Goal: Task Accomplishment & Management: Use online tool/utility

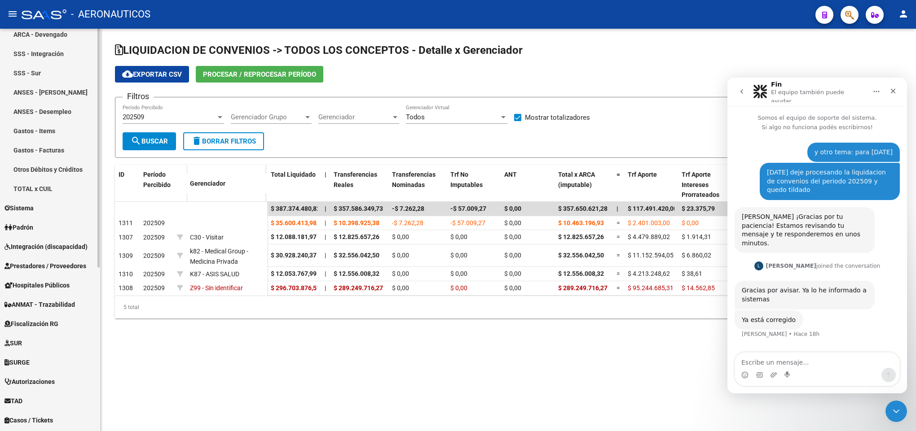
scroll to position [269, 0]
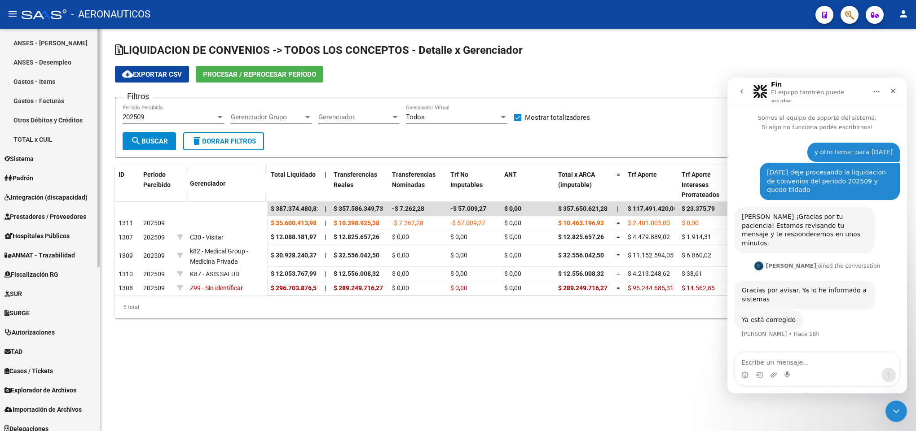
click at [43, 347] on link "TAD" at bounding box center [50, 351] width 100 height 19
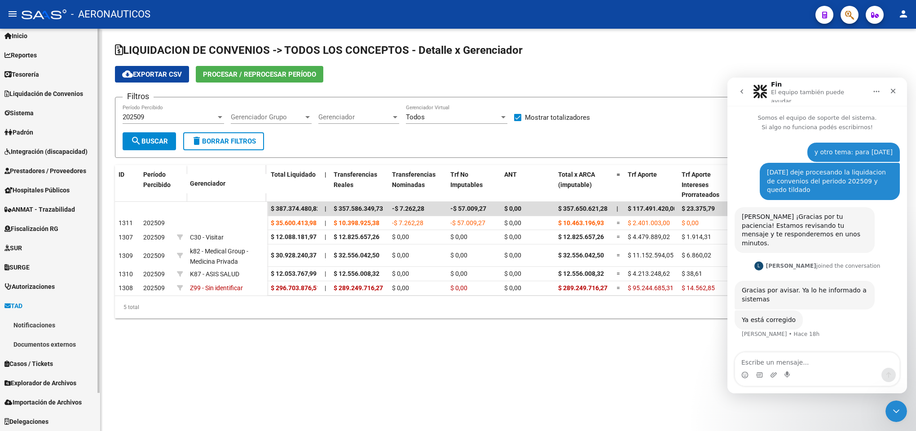
scroll to position [26, 0]
click at [48, 326] on link "Notificaciones" at bounding box center [50, 325] width 100 height 19
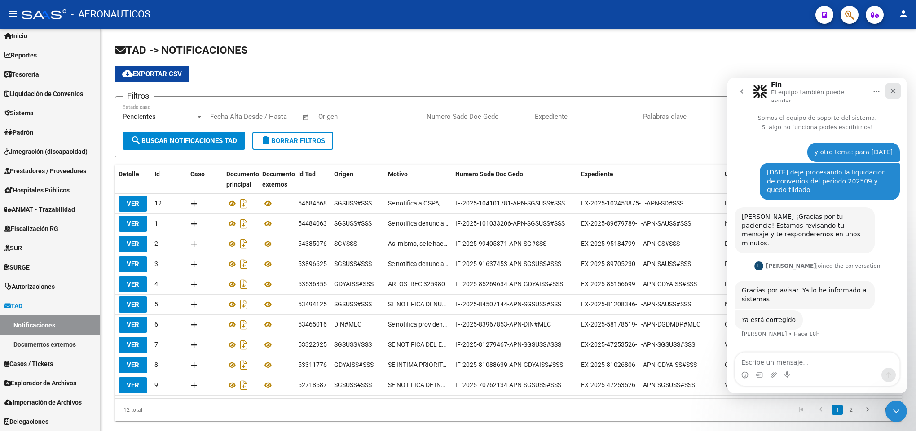
click at [893, 88] on icon "Cerrar" at bounding box center [892, 91] width 7 height 7
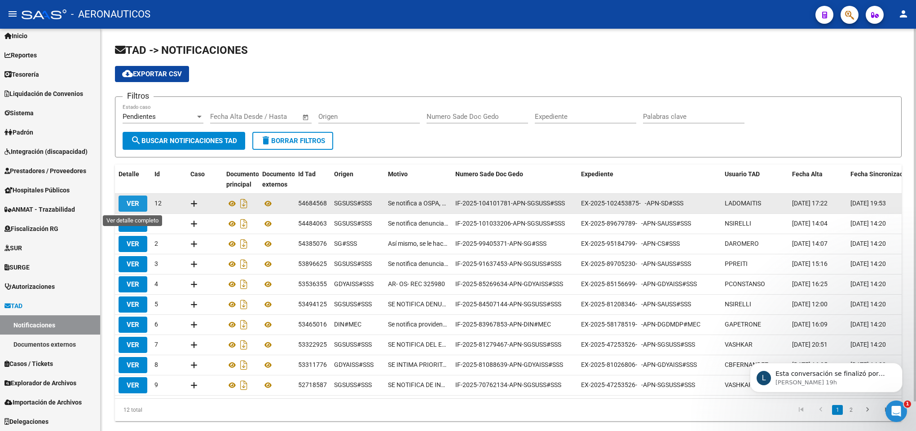
click at [119, 197] on button "VER" at bounding box center [133, 204] width 29 height 16
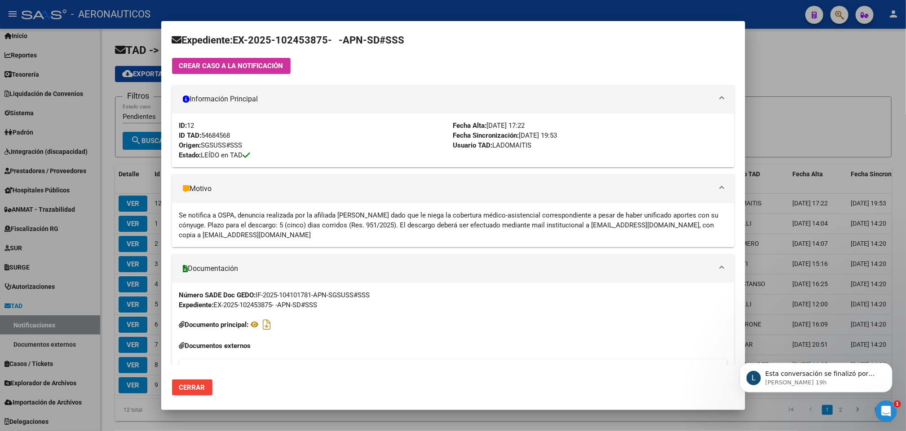
click at [242, 322] on strong "Documento principal:" at bounding box center [217, 325] width 64 height 8
click at [257, 323] on icon at bounding box center [255, 324] width 12 height 11
click at [239, 346] on h4 "Documentos externos" at bounding box center [453, 346] width 548 height 10
click at [180, 344] on icon at bounding box center [182, 346] width 6 height 7
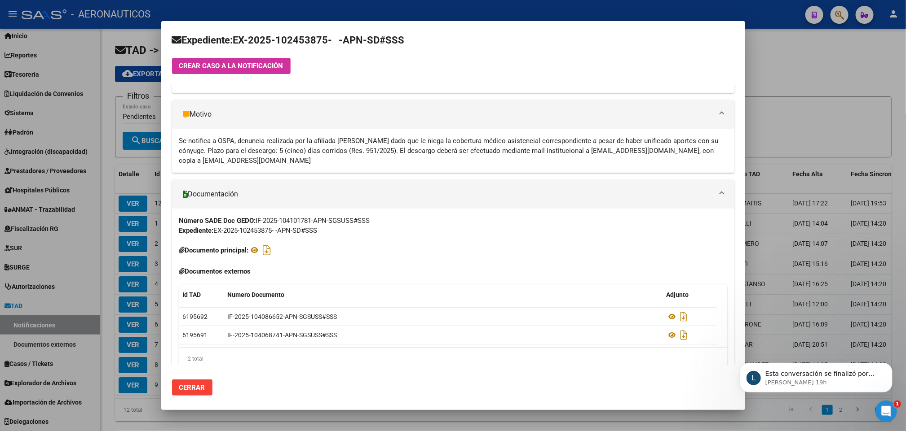
scroll to position [95, 0]
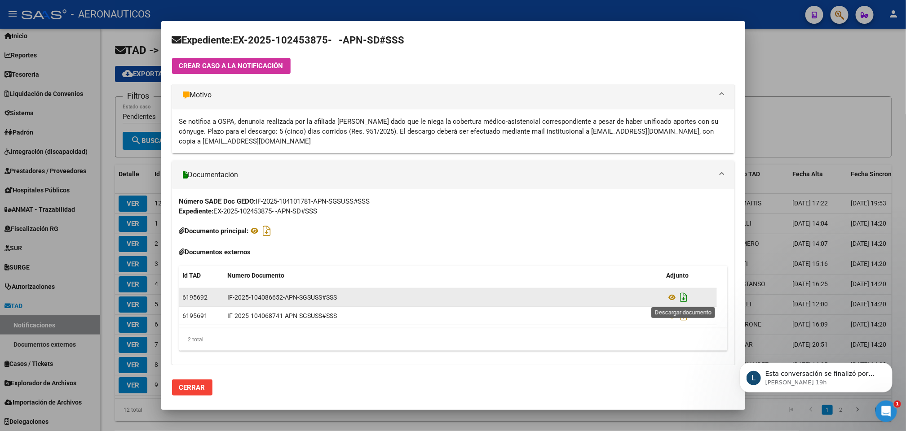
click at [683, 294] on icon "Descargar documento" at bounding box center [684, 297] width 12 height 14
click at [772, 44] on div at bounding box center [453, 215] width 906 height 431
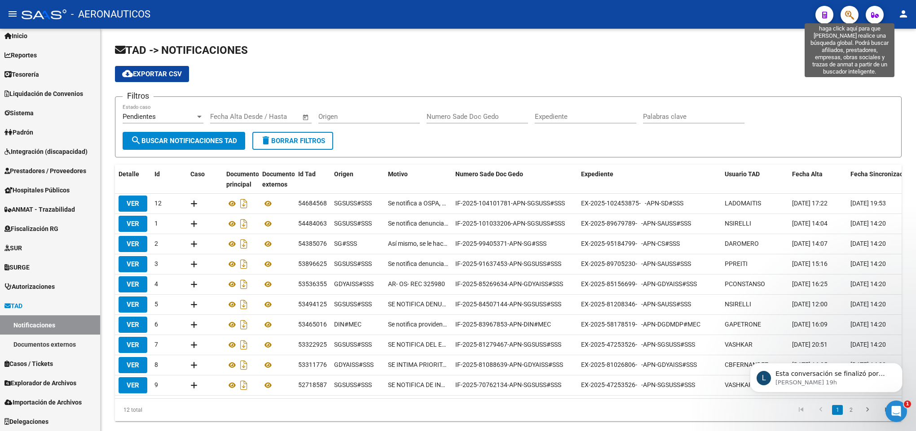
click at [843, 13] on button "button" at bounding box center [849, 15] width 18 height 18
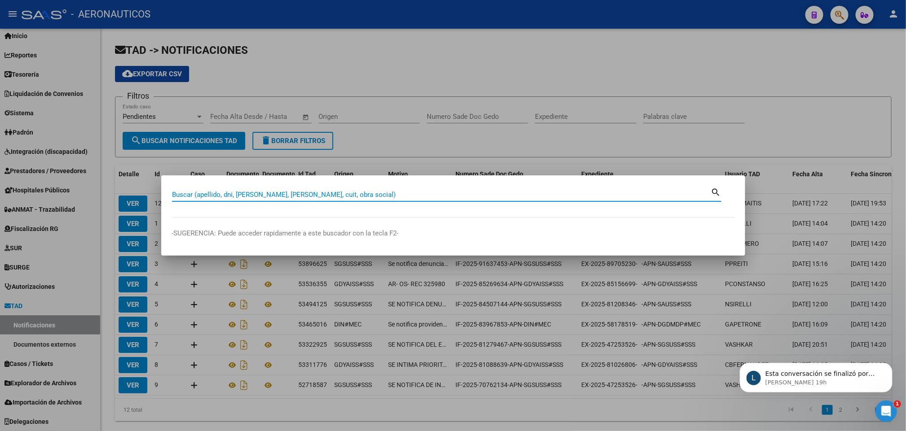
click at [387, 195] on input "Buscar (apellido, dni, [PERSON_NAME], [PERSON_NAME], cuit, obra social)" at bounding box center [441, 195] width 539 height 8
type input "17005845"
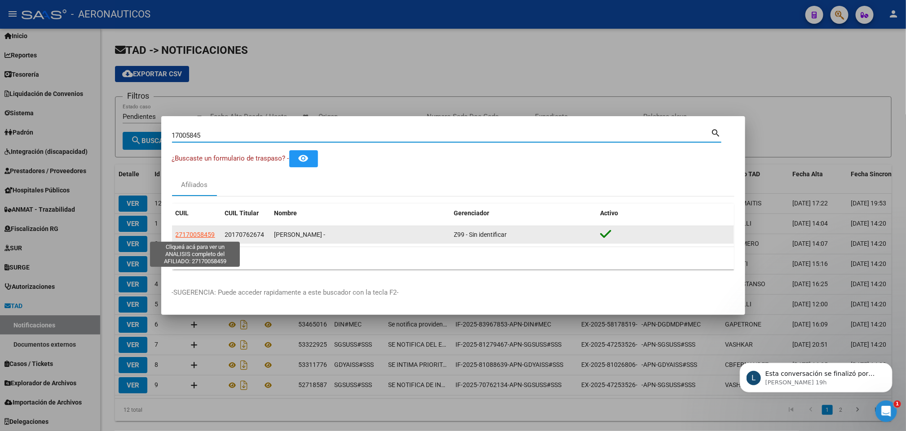
click at [203, 233] on span "27170058459" at bounding box center [196, 234] width 40 height 7
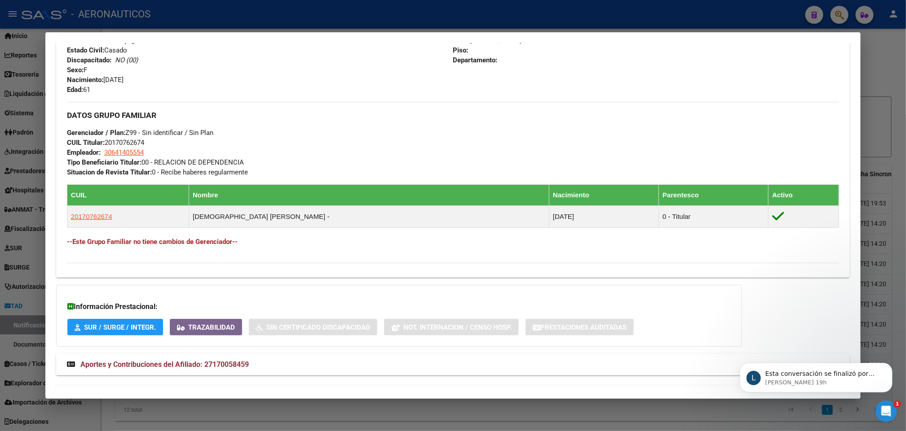
scroll to position [392, 0]
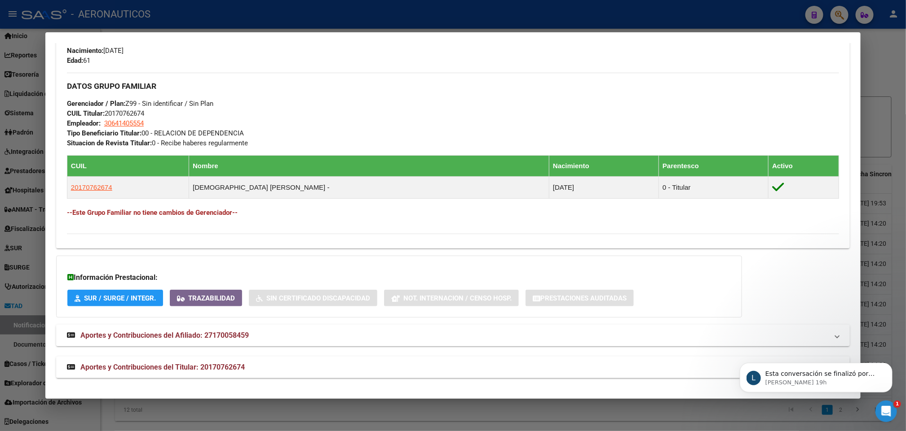
click at [183, 334] on span "Aportes y Contribuciones del Afiliado: 27170058459" at bounding box center [164, 335] width 168 height 9
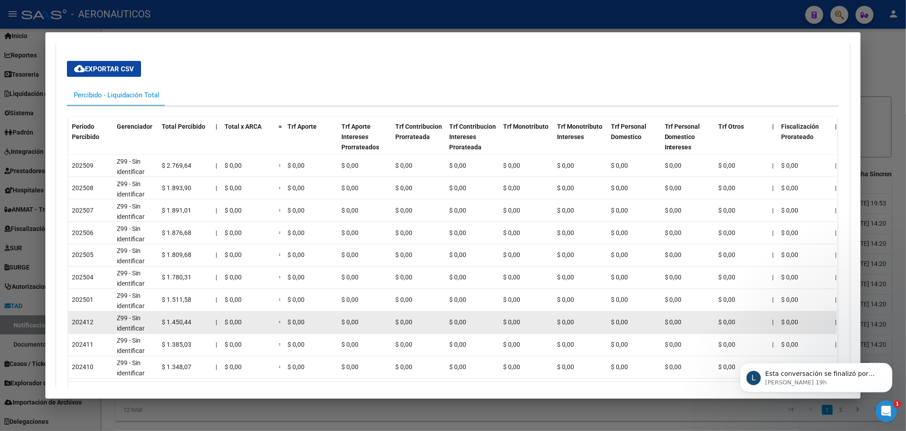
scroll to position [796, 0]
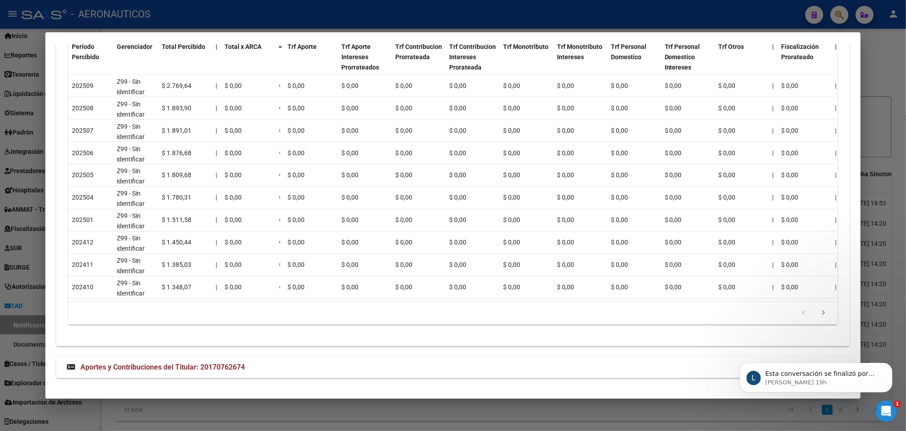
click at [197, 369] on span "Aportes y Contribuciones del Titular: 20170762674" at bounding box center [162, 367] width 164 height 9
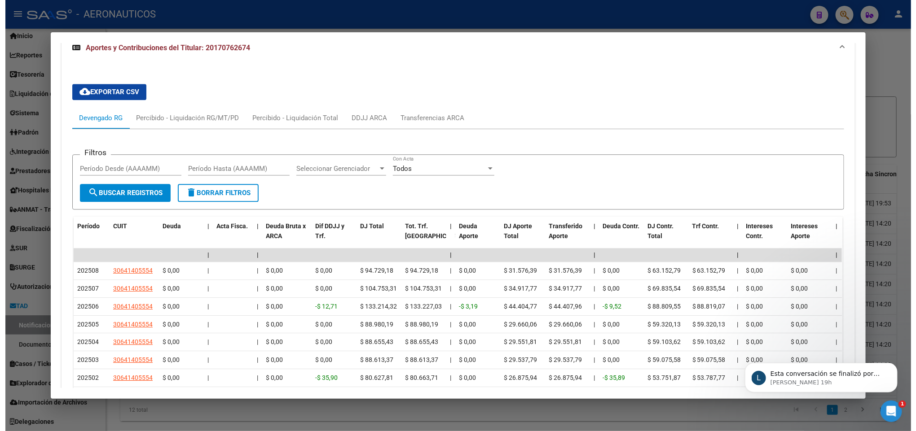
scroll to position [1157, 0]
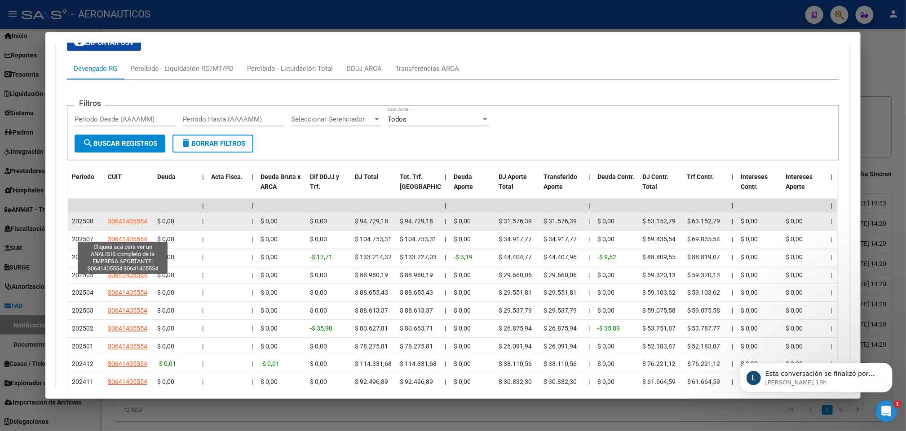
drag, startPoint x: 100, startPoint y: 236, endPoint x: 128, endPoint y: 237, distance: 28.3
click at [128, 230] on datatable-body-cell "30641405554" at bounding box center [128, 222] width 49 height 18
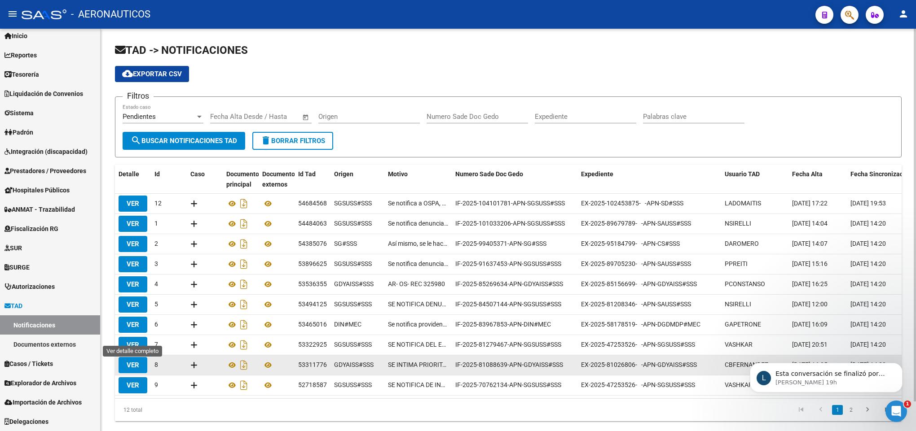
scroll to position [31, 0]
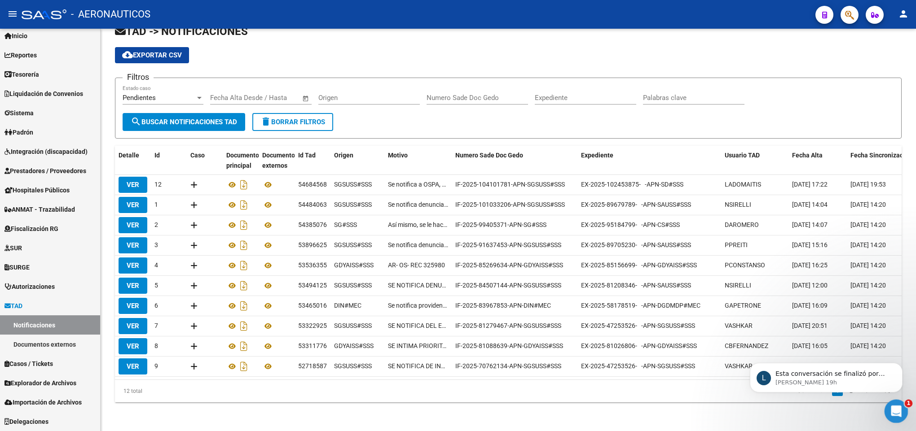
click at [904, 408] on div "Abrir Intercom Messenger" at bounding box center [895, 411] width 30 height 30
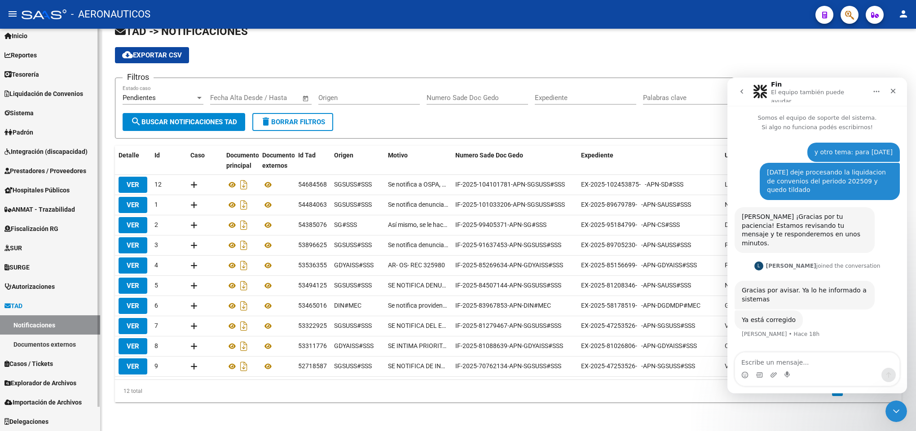
scroll to position [25, 0]
click at [39, 92] on span "Liquidación de Convenios" at bounding box center [43, 95] width 79 height 10
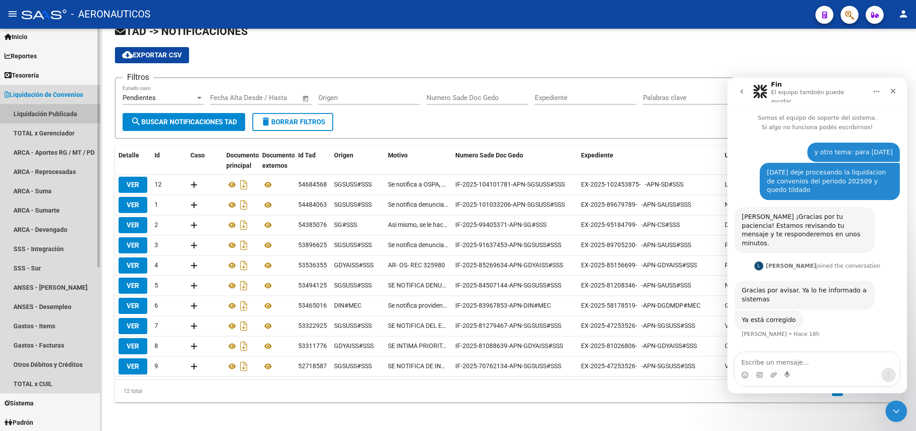
click at [39, 116] on link "Liquidación Publicada" at bounding box center [50, 113] width 100 height 19
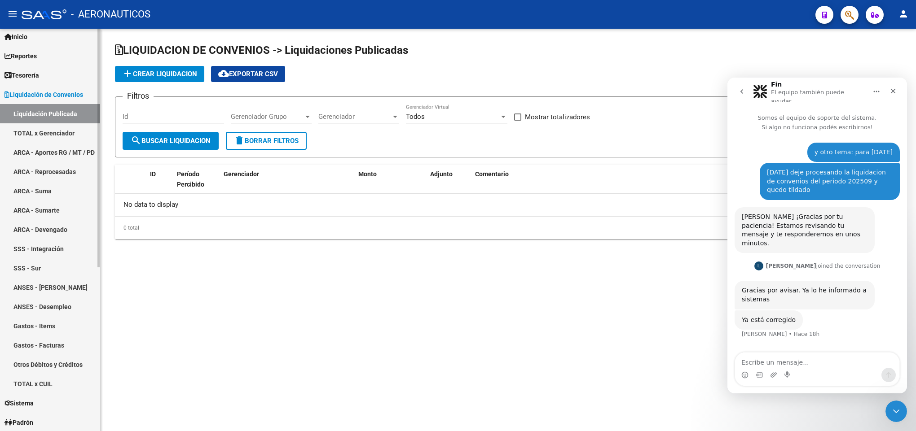
checkbox input "true"
click at [40, 131] on link "TOTAL x Gerenciador" at bounding box center [50, 132] width 100 height 19
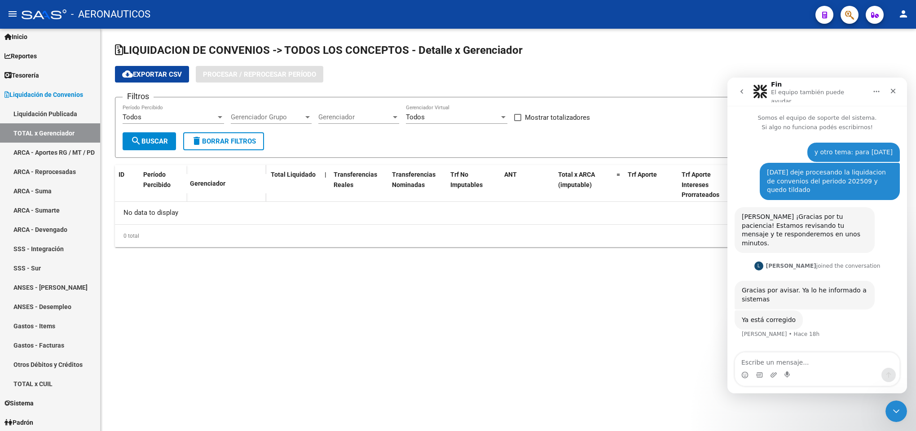
checkbox input "true"
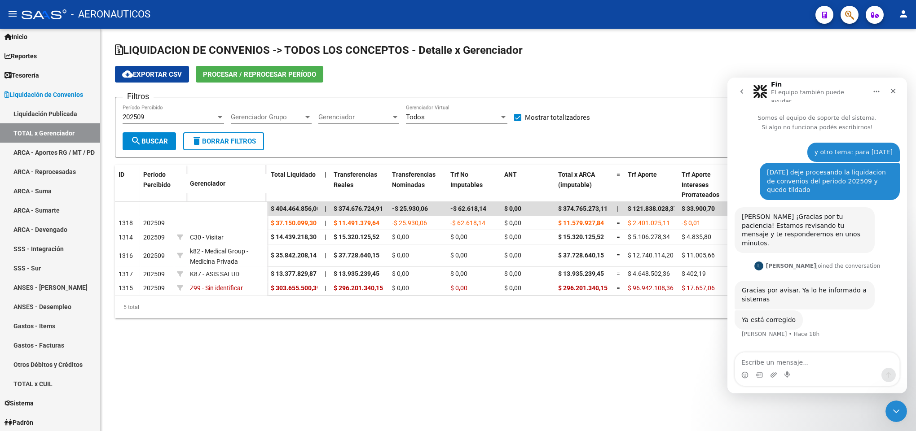
click at [268, 64] on app-list-header "LIQUIDACION DE CONVENIOS -> TODOS LOS CONCEPTOS - Detalle x Gerenciador cloud_d…" at bounding box center [508, 100] width 787 height 115
click at [268, 67] on button "Procesar / Reprocesar período" at bounding box center [260, 74] width 128 height 17
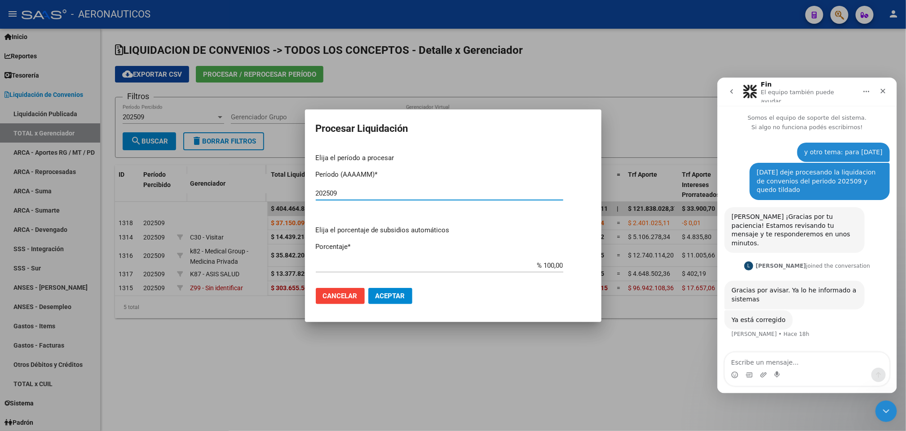
type input "202509"
click at [388, 295] on span "Aceptar" at bounding box center [390, 296] width 30 height 8
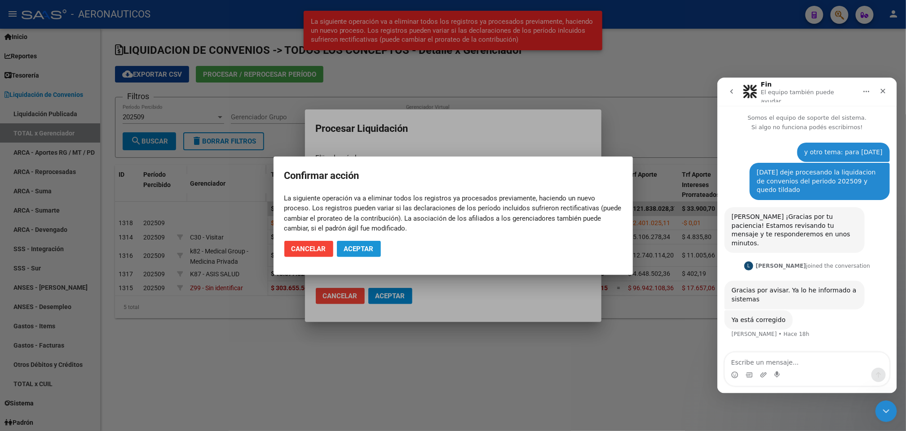
click at [361, 248] on span "Aceptar" at bounding box center [359, 249] width 30 height 8
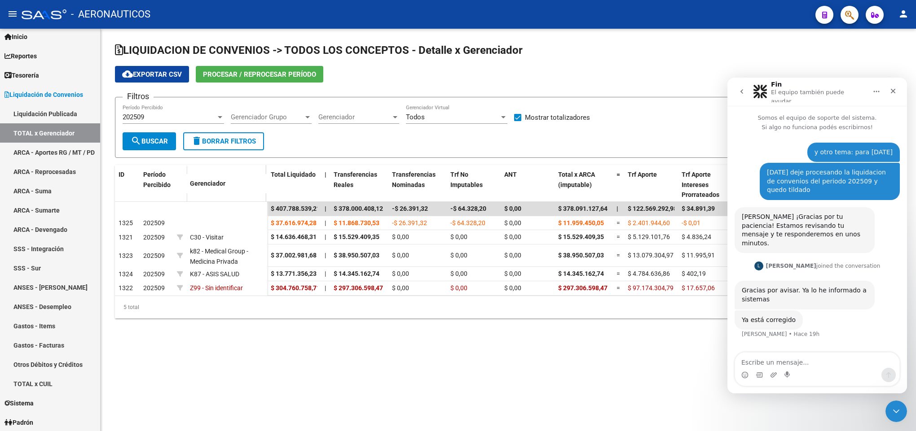
drag, startPoint x: 608, startPoint y: 344, endPoint x: 540, endPoint y: 330, distance: 69.2
click at [608, 345] on div "LIQUIDACION DE CONVENIOS -> TODOS LOS CONCEPTOS - Detalle x Gerenciador cloud_d…" at bounding box center [508, 188] width 815 height 319
click at [53, 59] on link "Reportes" at bounding box center [50, 55] width 100 height 19
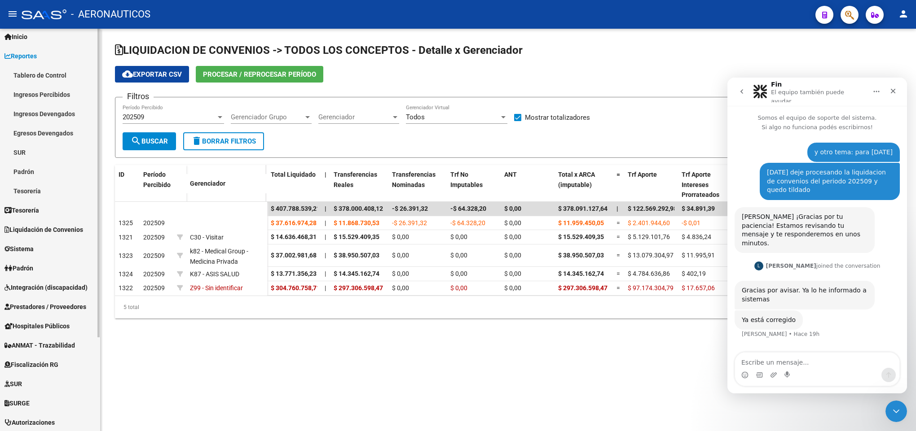
click at [49, 93] on link "Ingresos Percibidos" at bounding box center [50, 94] width 100 height 19
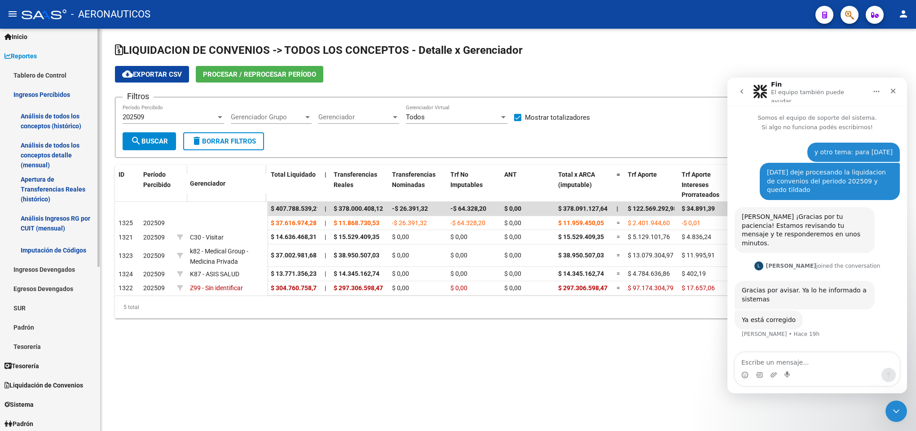
click at [48, 151] on link "Análisis de todos los conceptos detalle (mensual)" at bounding box center [50, 155] width 100 height 34
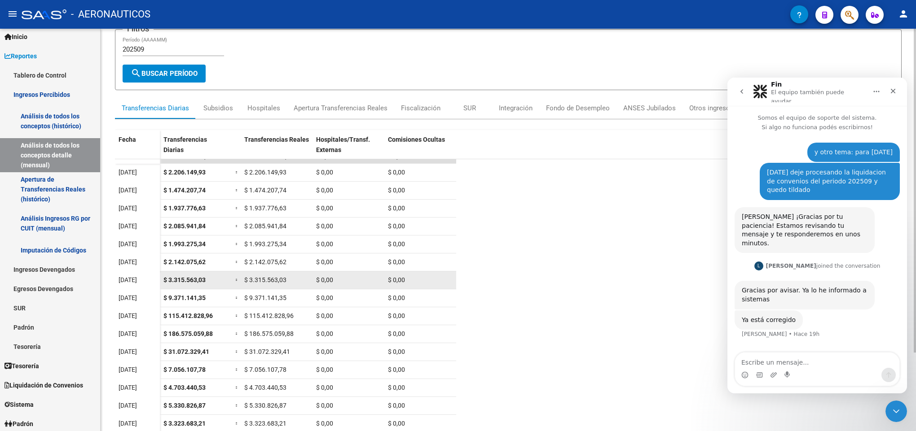
scroll to position [97, 0]
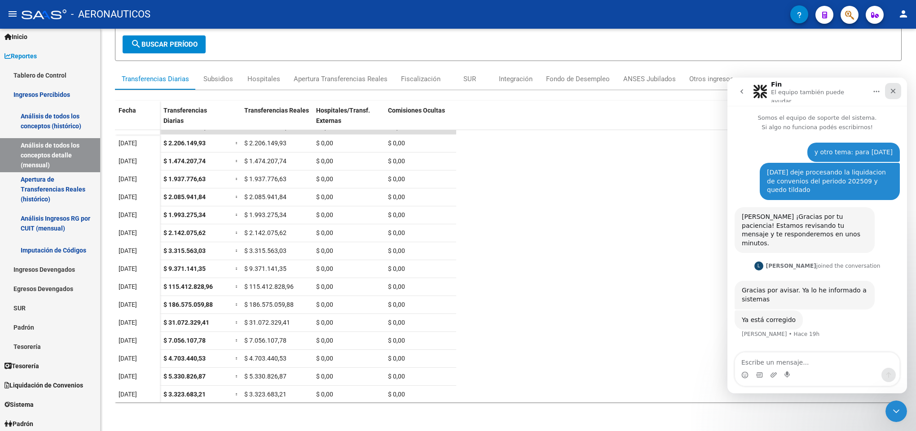
click at [891, 90] on icon "Cerrar" at bounding box center [893, 91] width 5 height 5
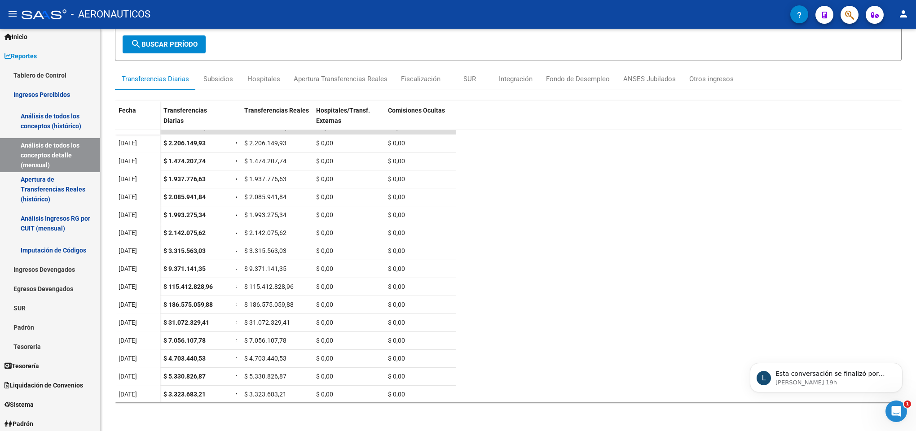
scroll to position [0, 0]
